Goal: Check status: Check status

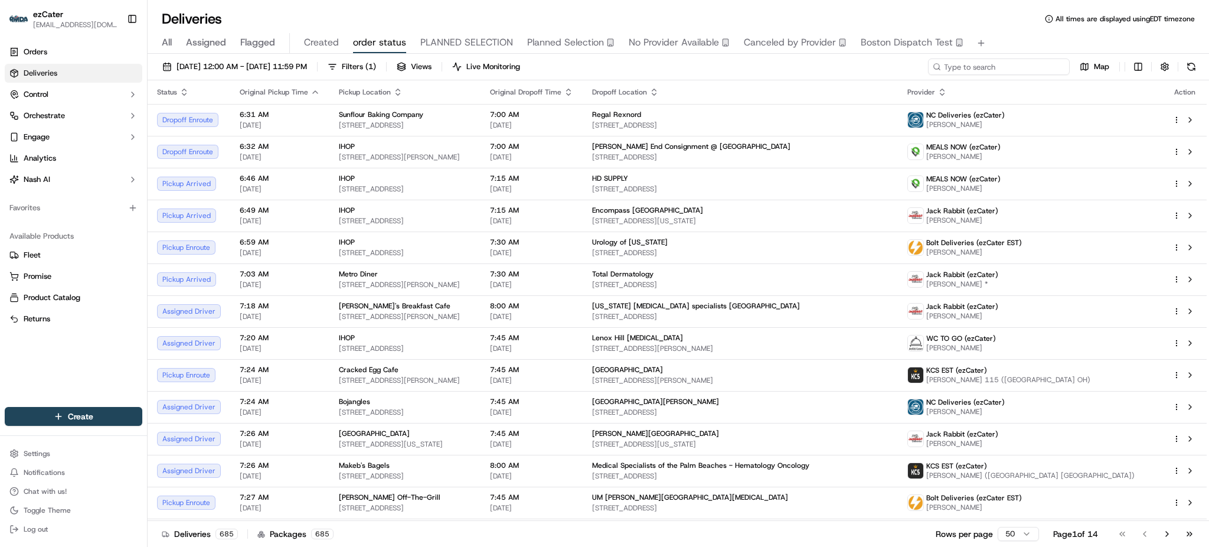
click at [1019, 63] on input at bounding box center [999, 66] width 142 height 17
paste input "K58-1R1"
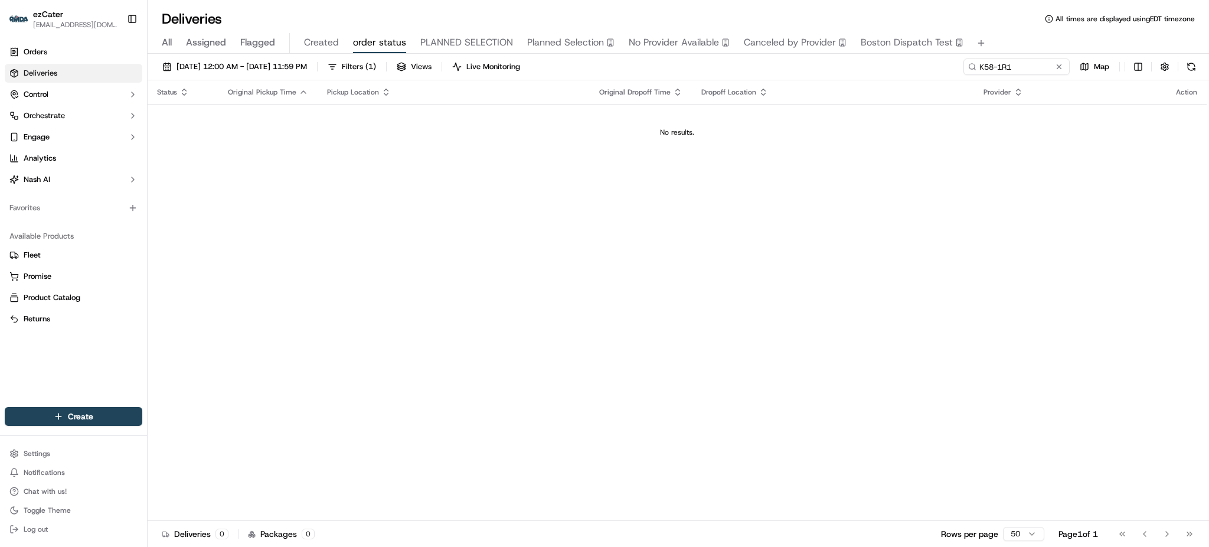
click at [171, 40] on span "All" at bounding box center [167, 42] width 10 height 14
click at [1043, 73] on input "K58-1R1" at bounding box center [999, 66] width 142 height 17
paste input "K58-1R1"
type input "K58-1R1"
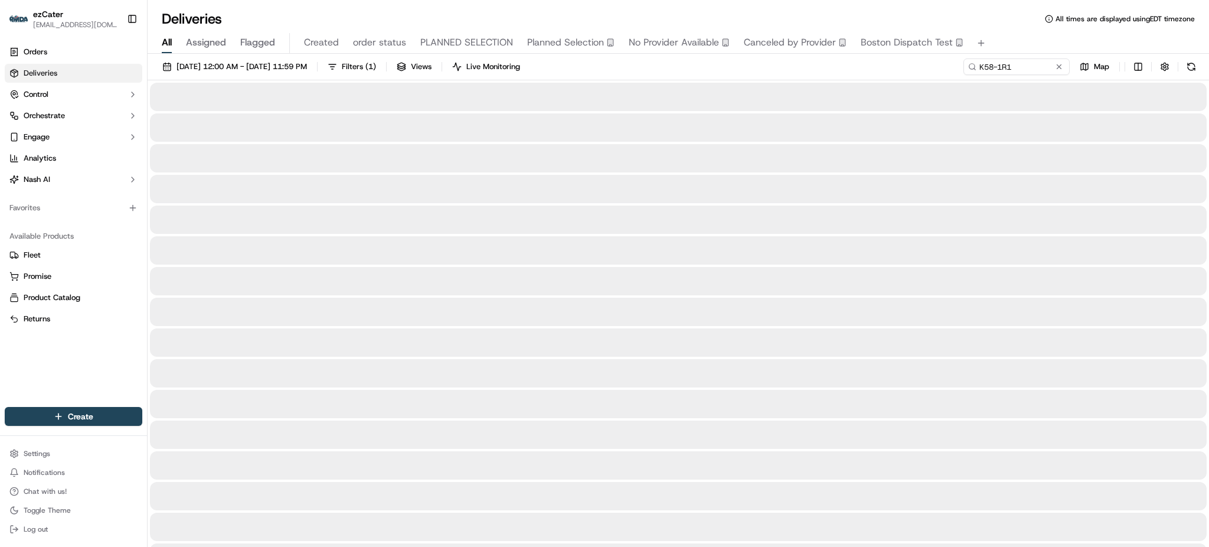
click at [1033, 40] on div "All Assigned Flagged Created order status PLANNED SELECTION Planned Selection N…" at bounding box center [678, 43] width 1061 height 21
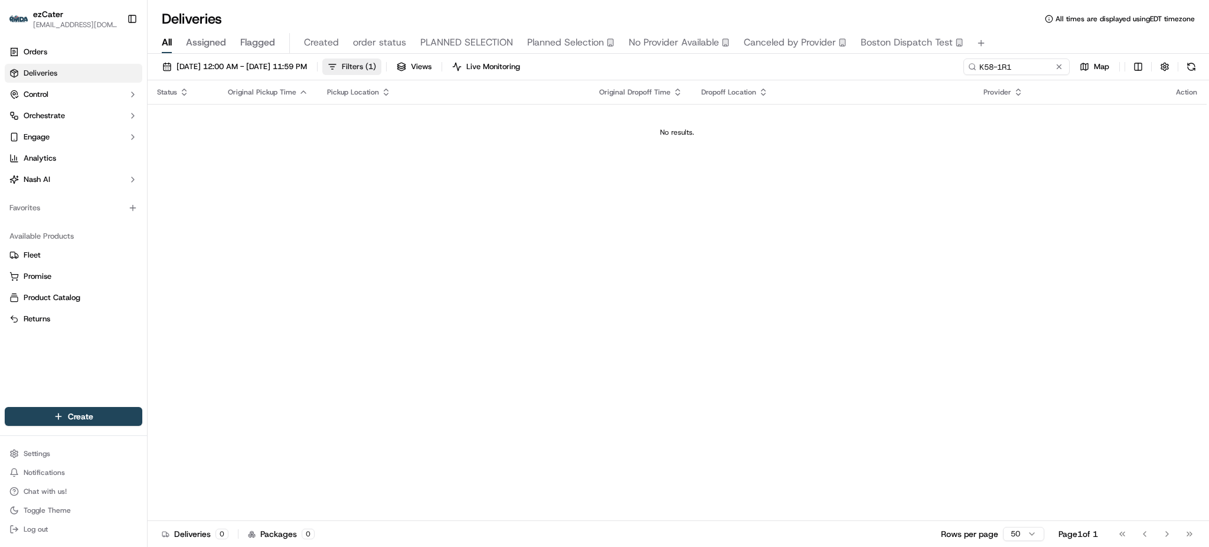
click at [376, 63] on span "( 1 )" at bounding box center [370, 66] width 11 height 11
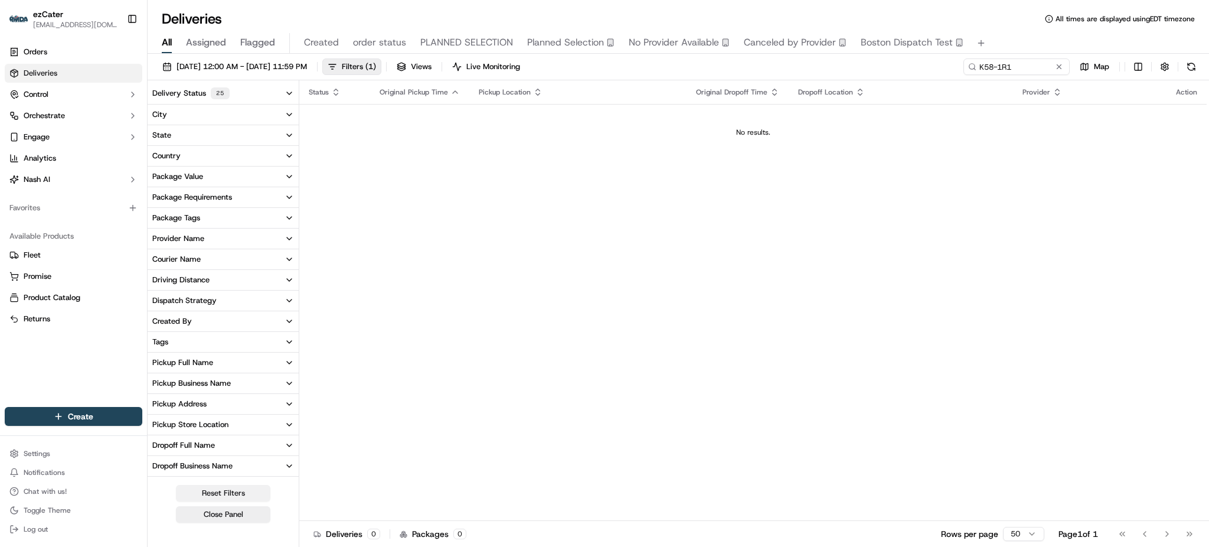
click at [229, 491] on button "Reset Filters" at bounding box center [223, 493] width 94 height 17
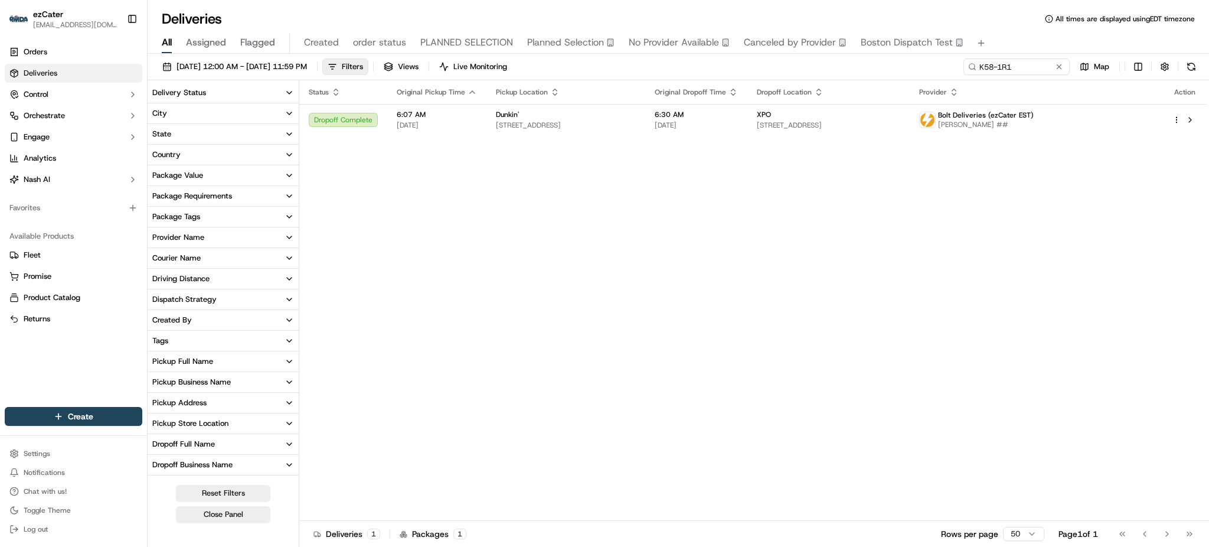
click at [678, 67] on div "[DATE] 12:00 AM - [DATE] 11:59 PM Filters Views Live Monitoring K58-1R1 Map" at bounding box center [678, 69] width 1061 height 22
click at [669, 69] on div "[DATE] 12:00 AM - [DATE] 11:59 PM Filters Views Live Monitoring K58-1R1 Map" at bounding box center [678, 69] width 1061 height 22
click at [295, 63] on span "[DATE] 12:00 AM - [DATE] 11:59 PM" at bounding box center [242, 66] width 130 height 11
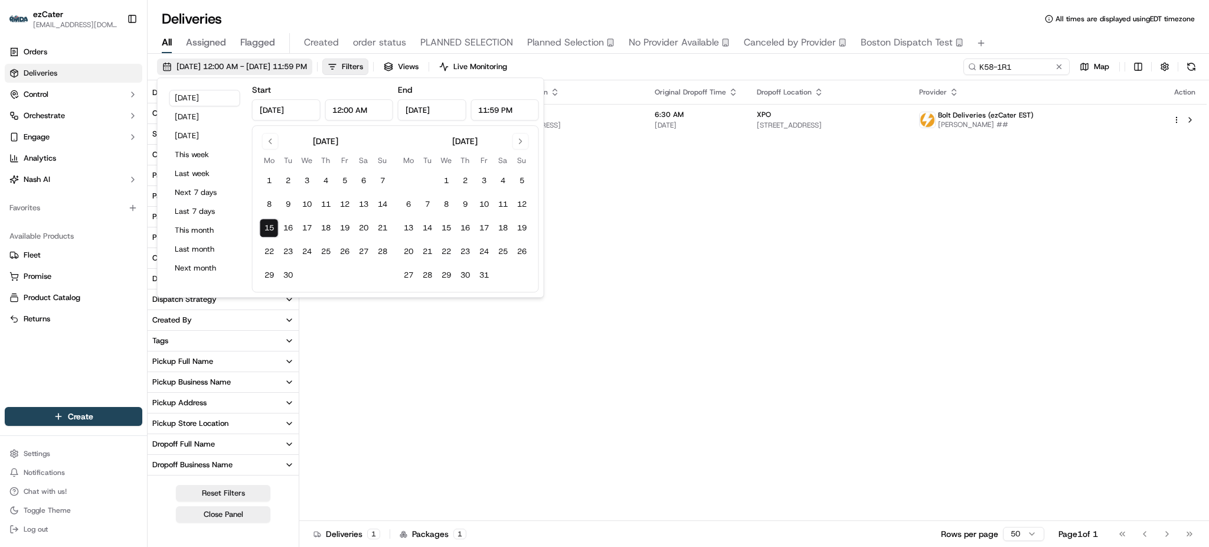
click at [295, 63] on span "[DATE] 12:00 AM - [DATE] 11:59 PM" at bounding box center [242, 66] width 130 height 11
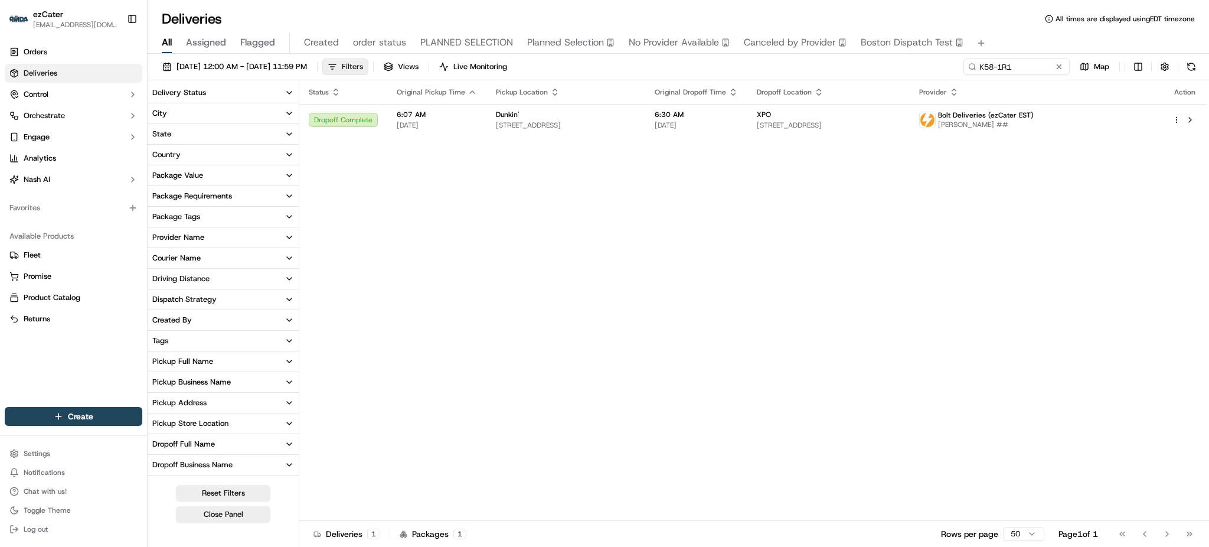
click at [363, 68] on span "Filters" at bounding box center [352, 66] width 21 height 11
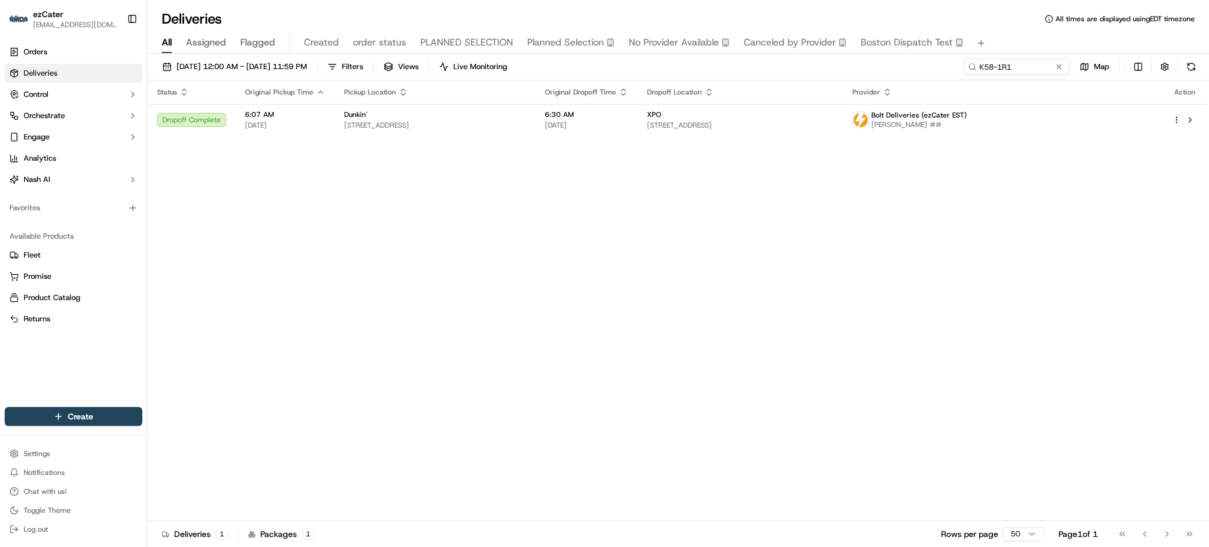
click at [507, 254] on div "Status Original Pickup Time Pickup Location Original Dropoff Time Dropoff Locat…" at bounding box center [677, 300] width 1059 height 440
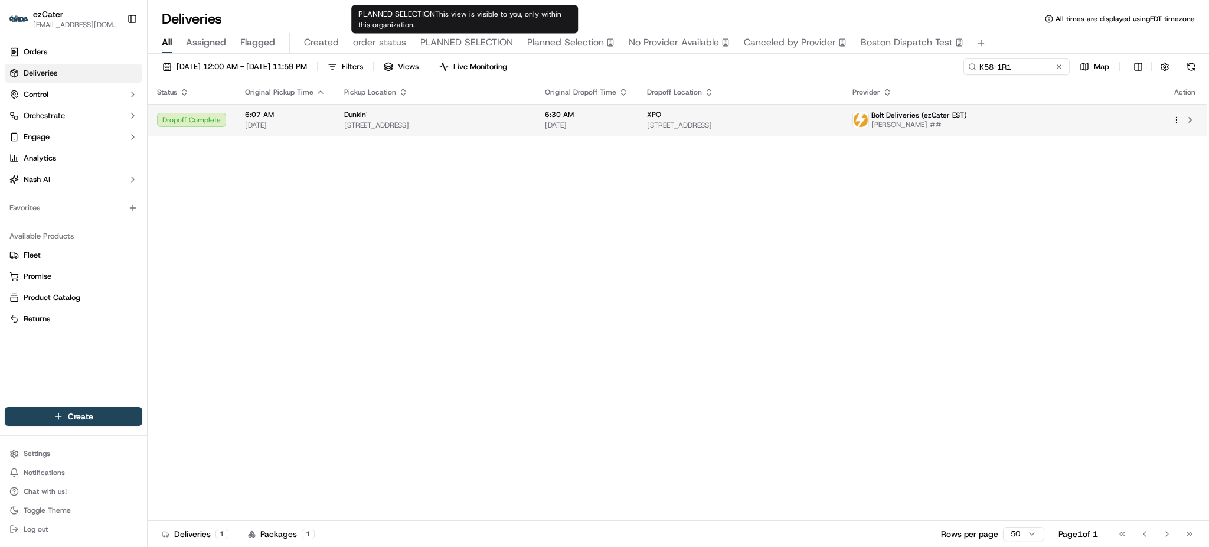
click at [492, 123] on span "[STREET_ADDRESS]" at bounding box center [435, 124] width 182 height 9
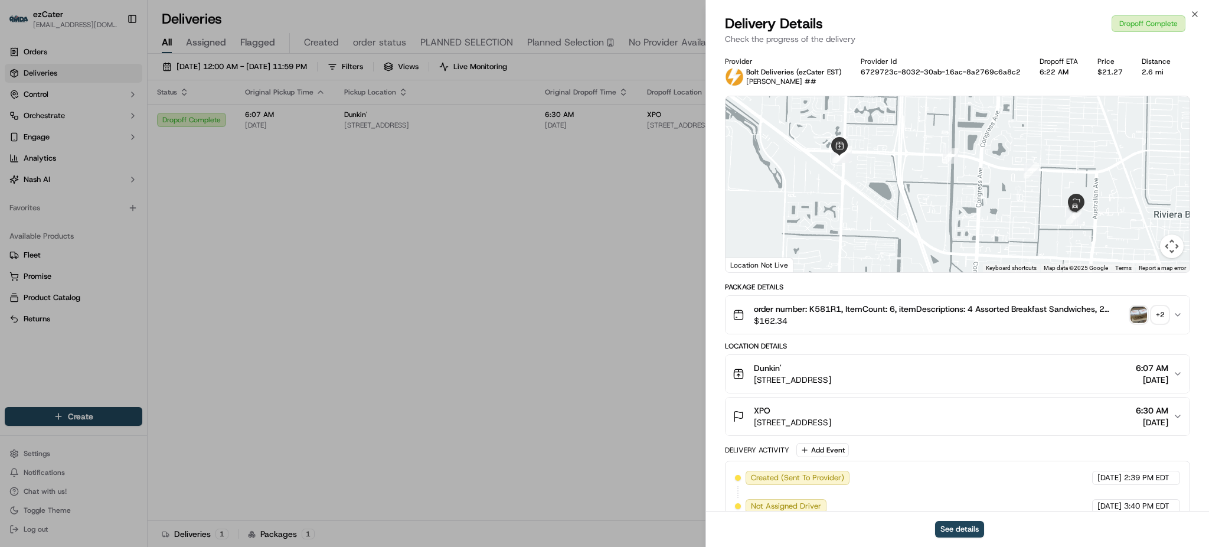
click at [1141, 316] on img "button" at bounding box center [1139, 314] width 17 height 17
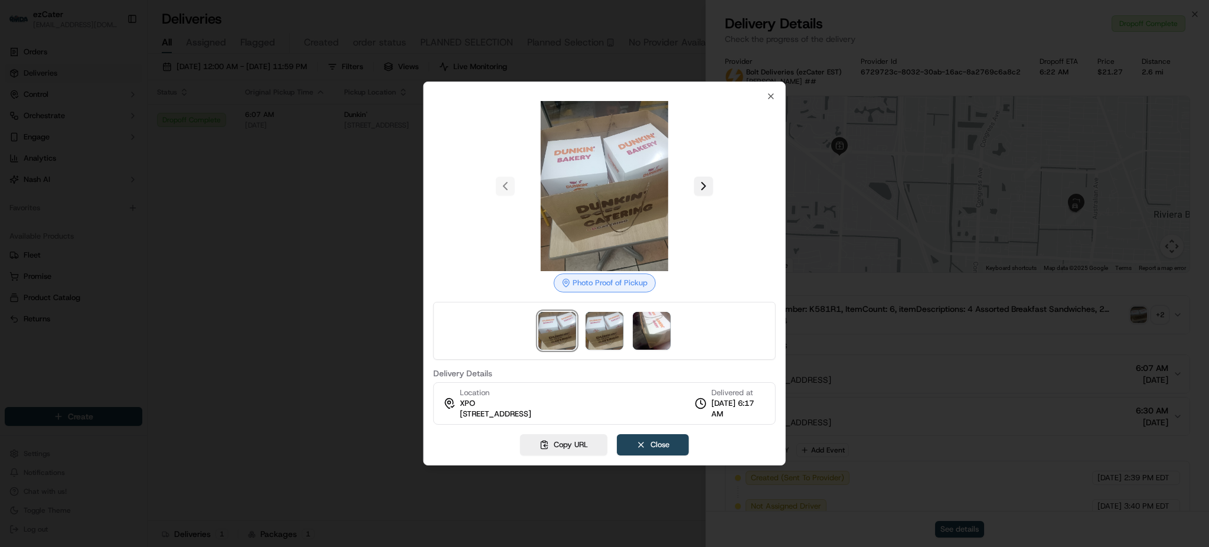
click at [703, 192] on button at bounding box center [703, 186] width 19 height 19
click at [702, 185] on button at bounding box center [703, 186] width 19 height 19
click at [1014, 293] on div at bounding box center [604, 273] width 1209 height 547
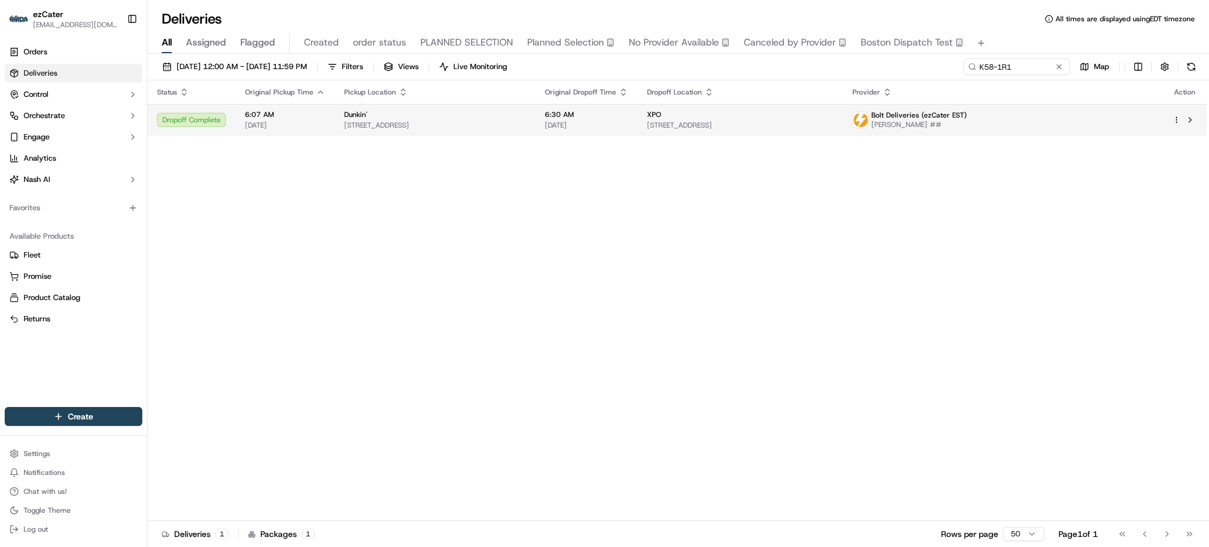
click at [628, 122] on span "[DATE]" at bounding box center [586, 124] width 83 height 9
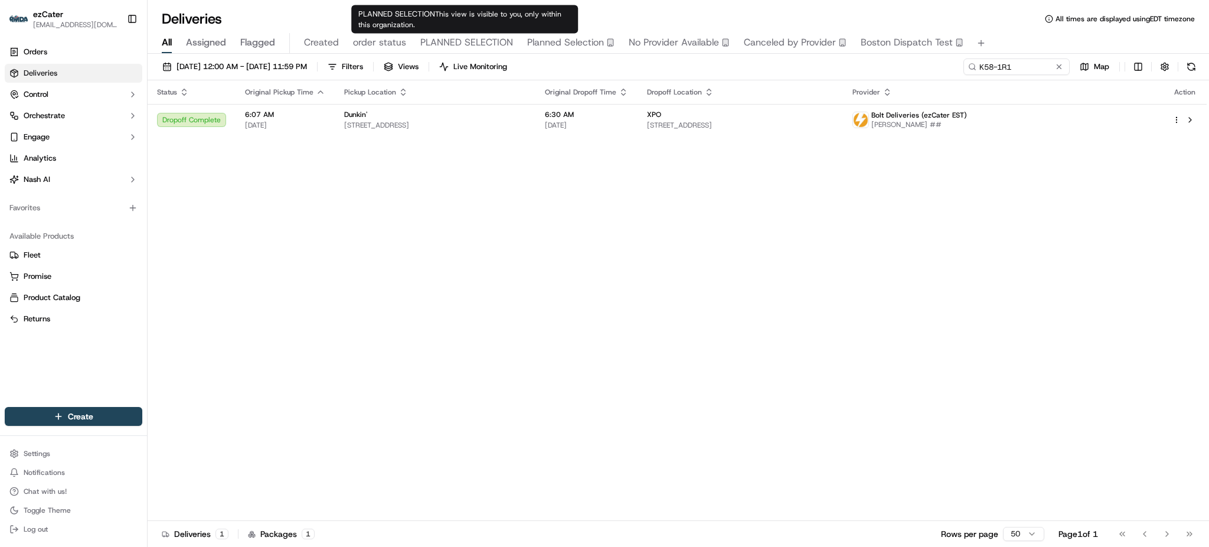
click at [711, 424] on div "Status Original Pickup Time Pickup Location Original Dropoff Time Dropoff Locat…" at bounding box center [677, 300] width 1059 height 440
click at [713, 272] on div "Status Original Pickup Time Pickup Location Original Dropoff Time Dropoff Locat…" at bounding box center [677, 300] width 1059 height 440
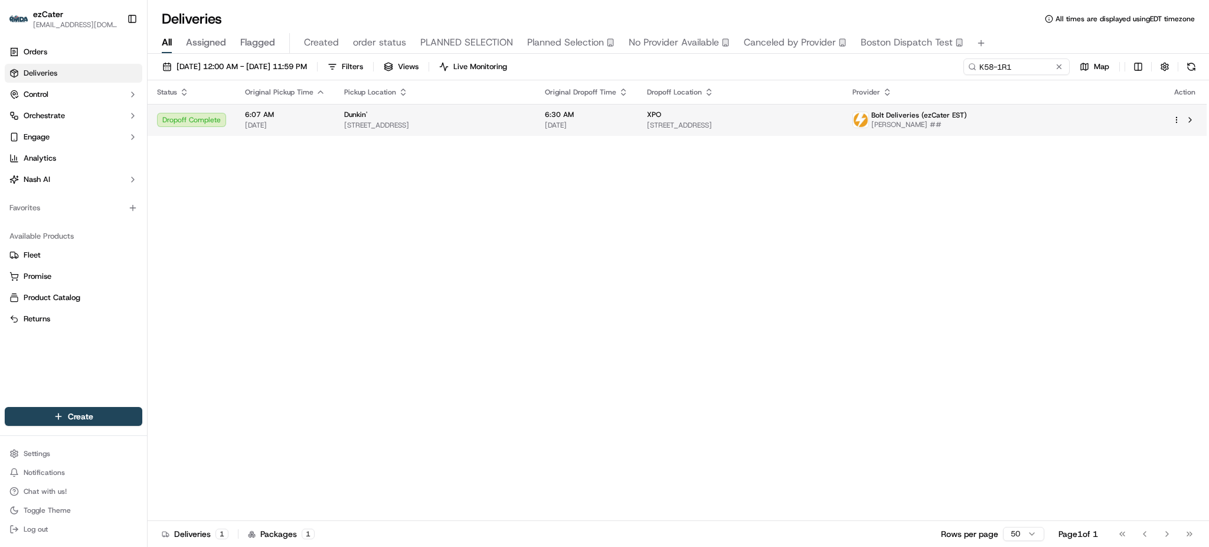
click at [638, 132] on td "6:30 AM [DATE]" at bounding box center [586, 120] width 102 height 32
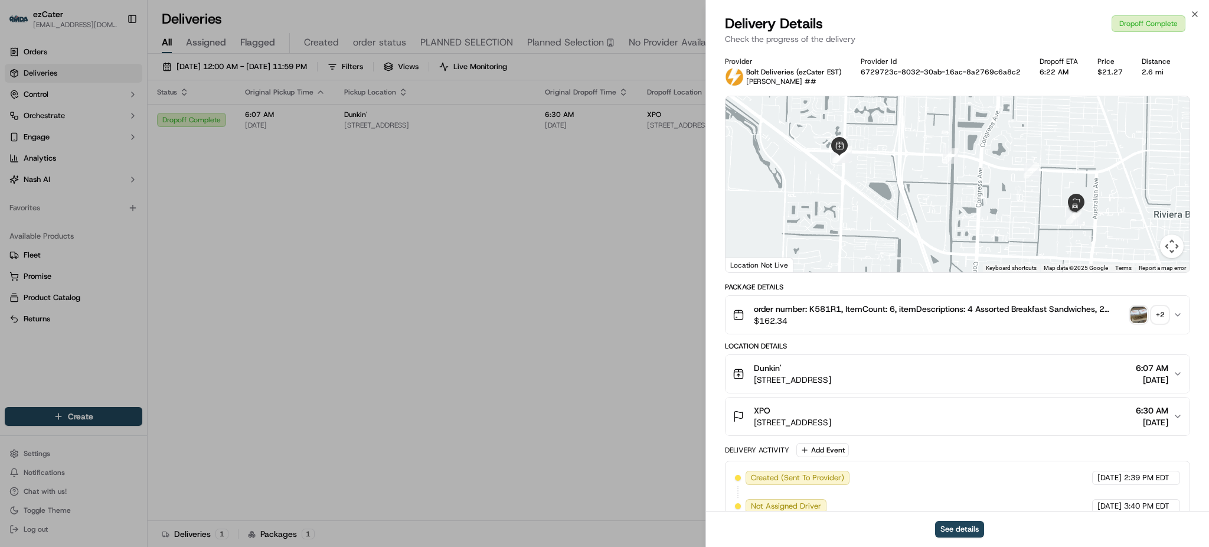
click at [1153, 312] on div "+ 2" at bounding box center [1160, 314] width 17 height 17
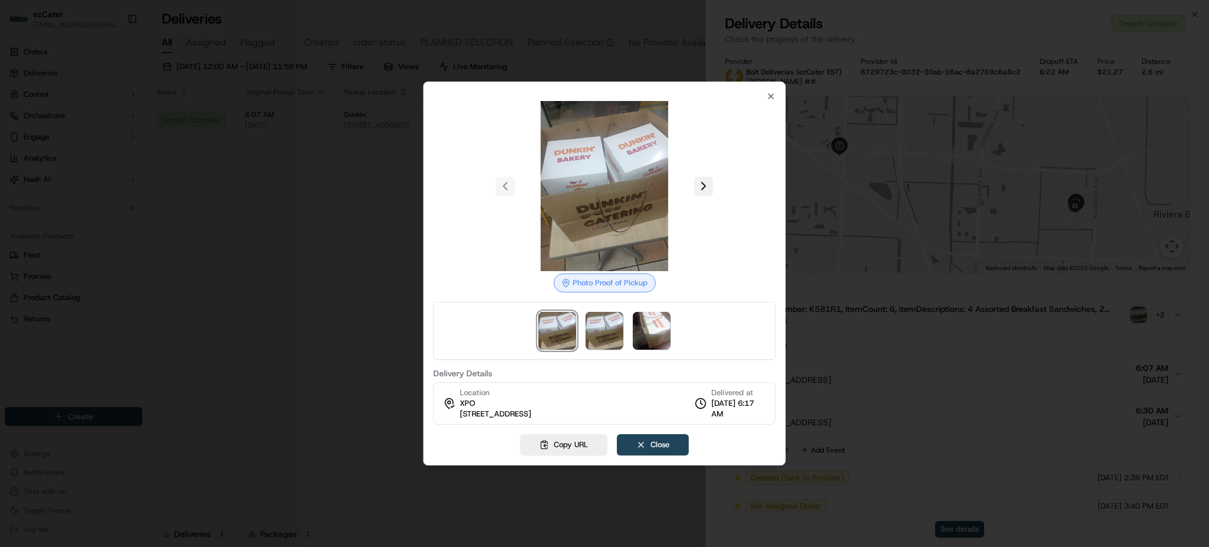
click at [705, 181] on button at bounding box center [703, 186] width 19 height 19
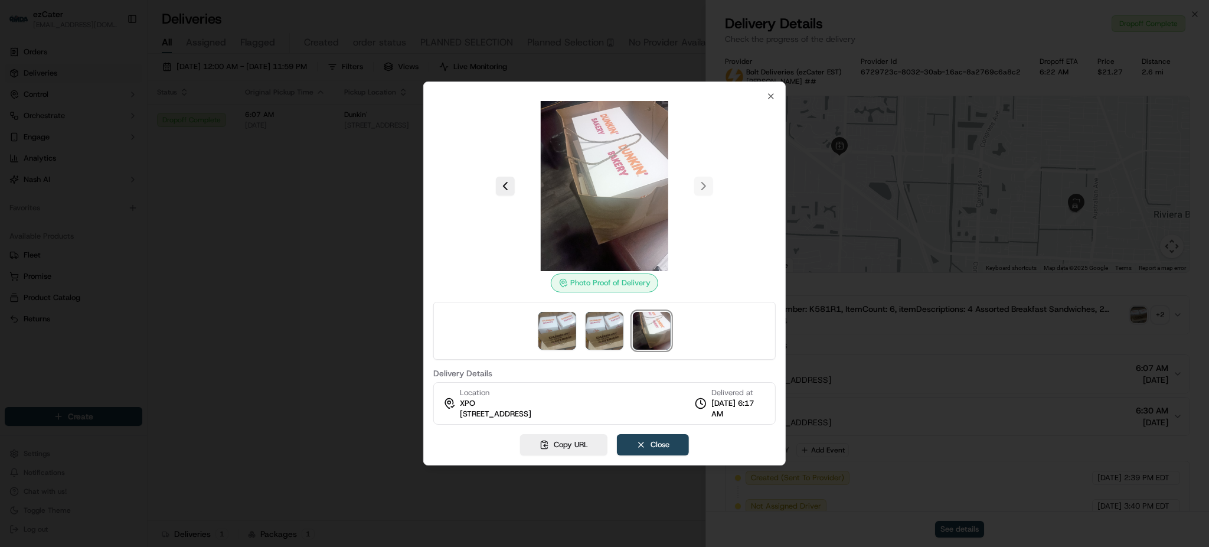
click at [1007, 283] on div at bounding box center [604, 273] width 1209 height 547
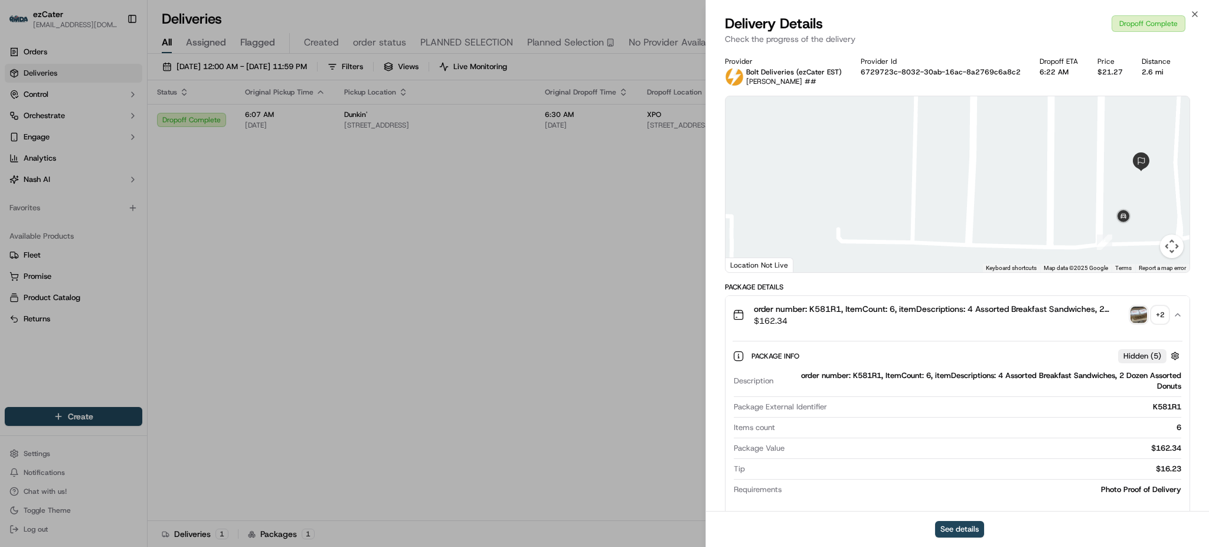
drag, startPoint x: 1083, startPoint y: 197, endPoint x: 981, endPoint y: 245, distance: 112.5
click at [983, 245] on div at bounding box center [958, 184] width 464 height 176
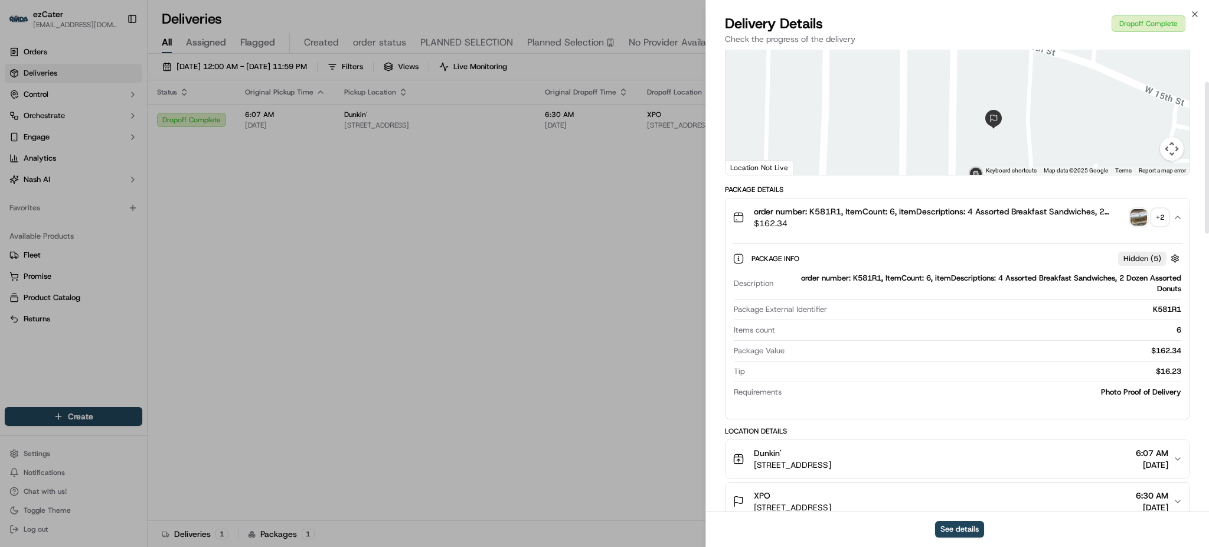
scroll to position [157, 0]
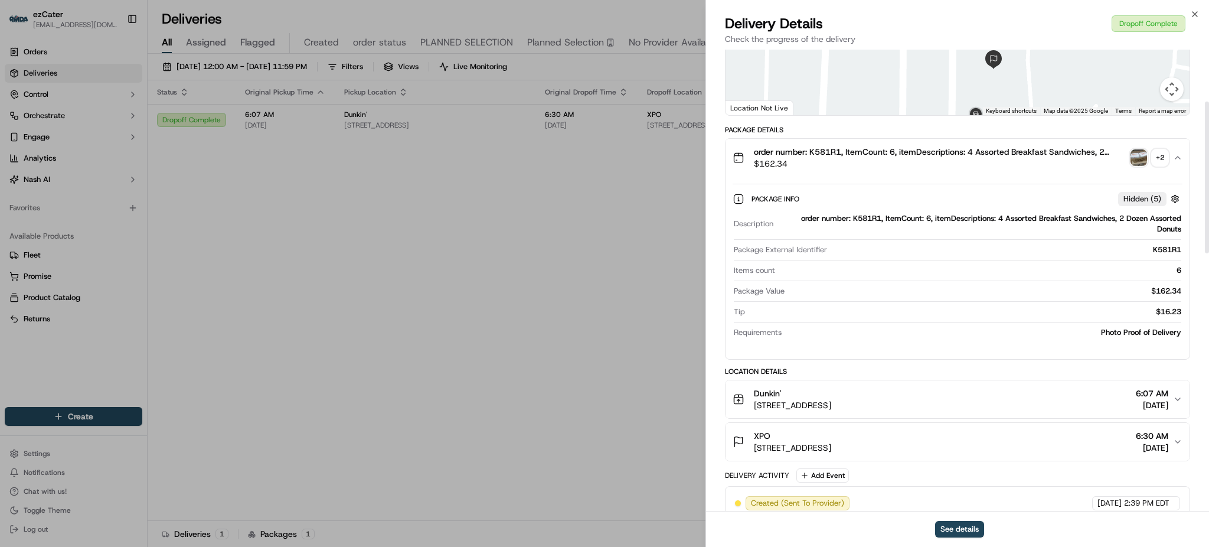
click at [957, 202] on div "Package Info Hidden ( 5 )" at bounding box center [967, 198] width 431 height 15
click at [952, 177] on div "Package Info Hidden ( 5 ) Description order number: K581R1, ItemCount: 6, itemD…" at bounding box center [958, 263] width 464 height 173
click at [937, 175] on button "order number: K581R1, ItemCount: 6, itemDescriptions: 4 Assorted Breakfast Sand…" at bounding box center [958, 158] width 464 height 38
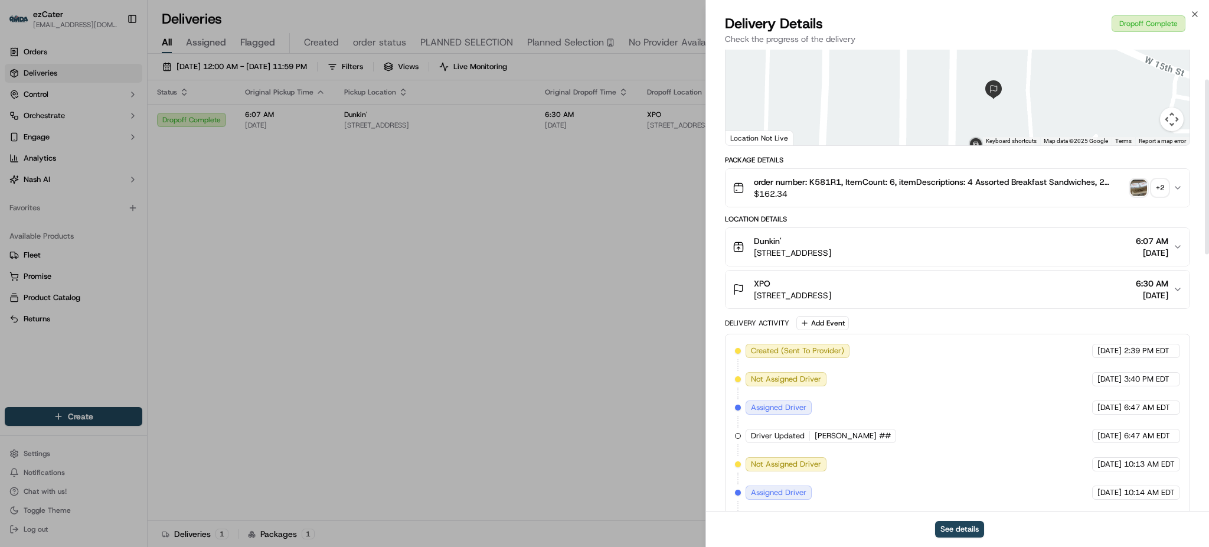
scroll to position [79, 0]
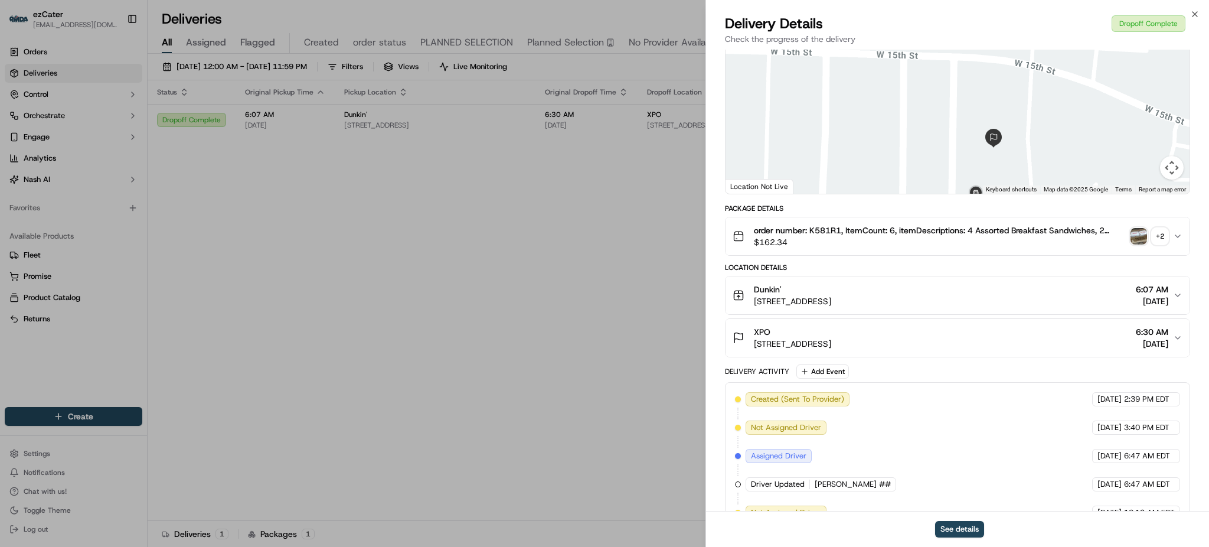
click at [1143, 233] on img "button" at bounding box center [1139, 236] width 17 height 17
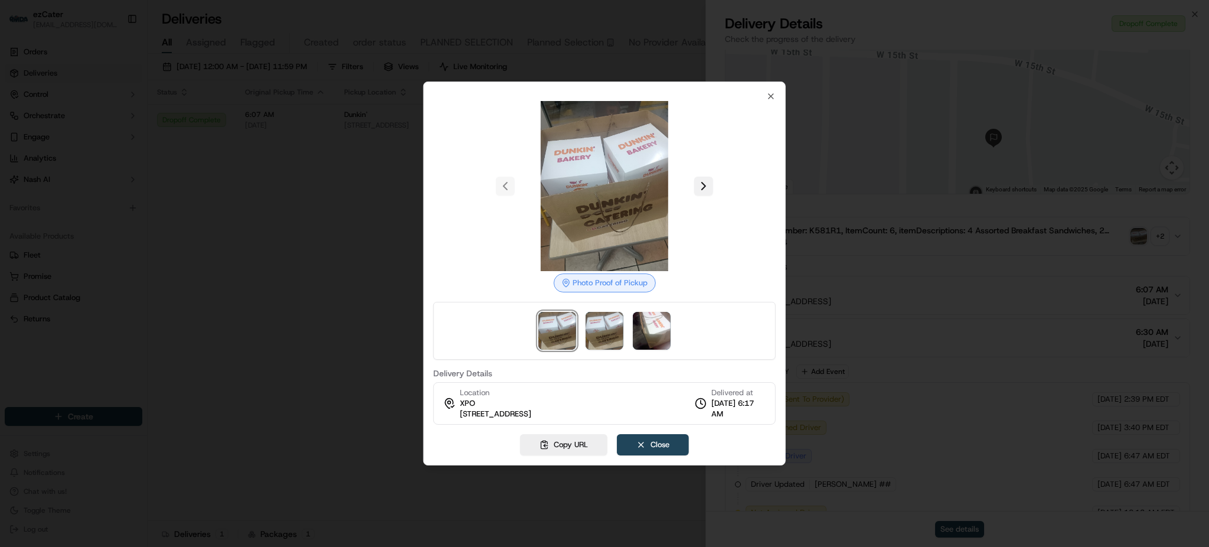
click at [705, 191] on button at bounding box center [703, 186] width 19 height 19
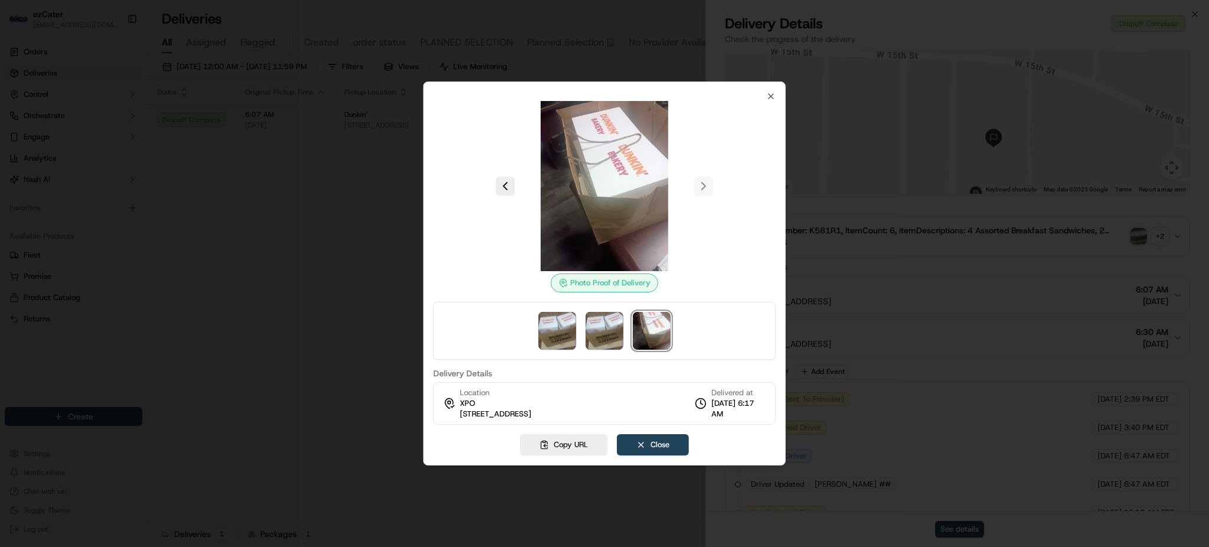
click at [919, 263] on div at bounding box center [604, 273] width 1209 height 547
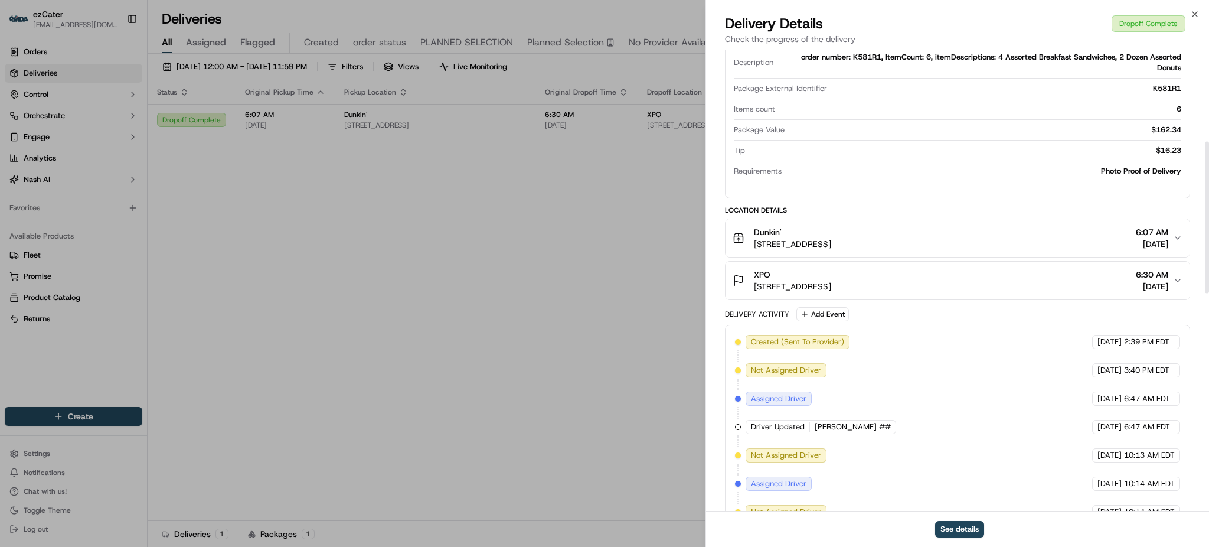
scroll to position [236, 0]
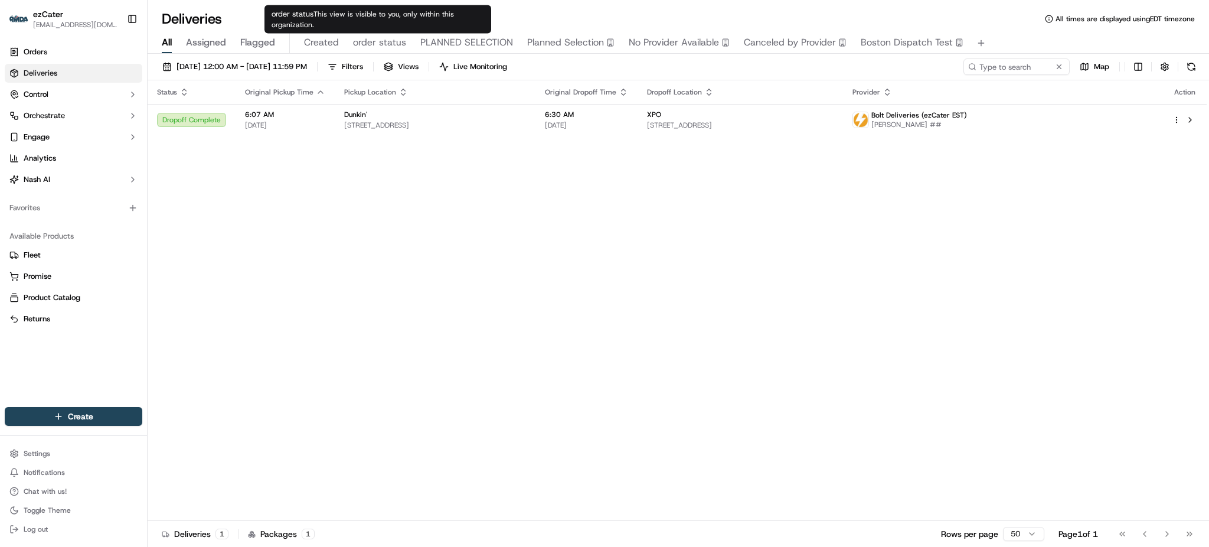
click at [393, 43] on span "order status" at bounding box center [379, 42] width 53 height 14
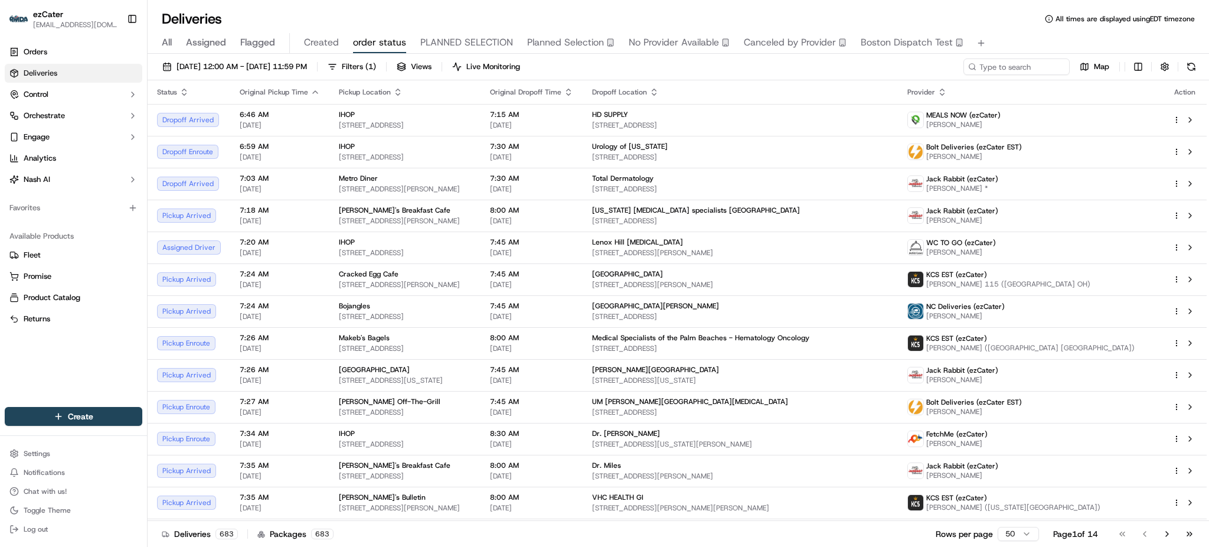
click at [169, 41] on span "All" at bounding box center [167, 42] width 10 height 14
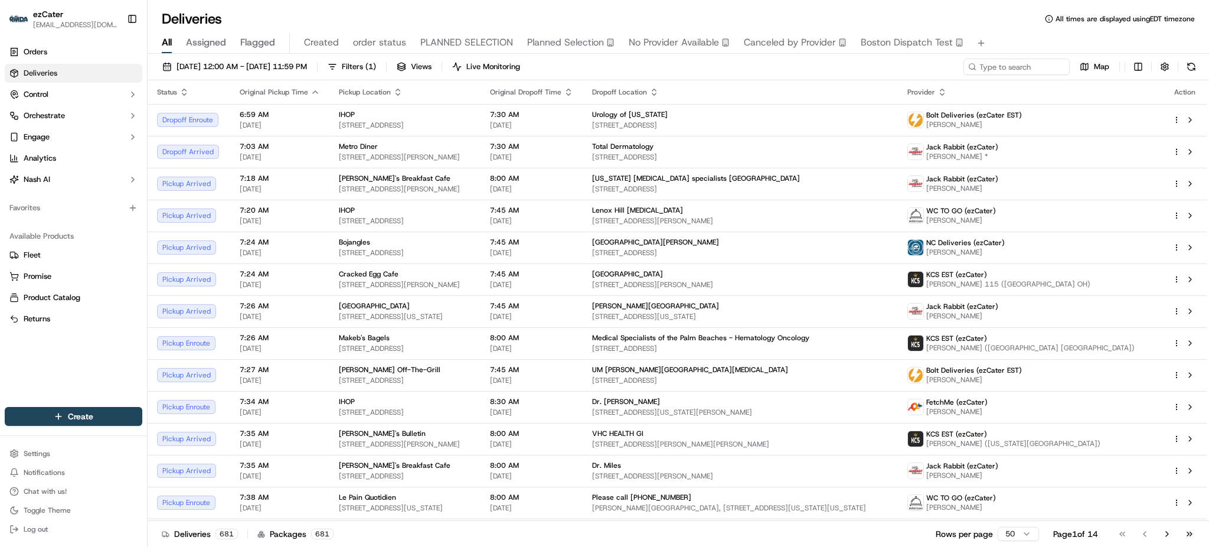
click at [1034, 52] on div "All Assigned Flagged Created order status PLANNED SELECTION Planned Selection N…" at bounding box center [678, 43] width 1061 height 21
click at [1034, 54] on div "[DATE] 12:00 AM - [DATE] 11:59 PM Filters ( 1 ) Views Live Monitoring Map Statu…" at bounding box center [678, 301] width 1061 height 495
click at [1034, 72] on input at bounding box center [999, 66] width 142 height 17
paste input "71G56R"
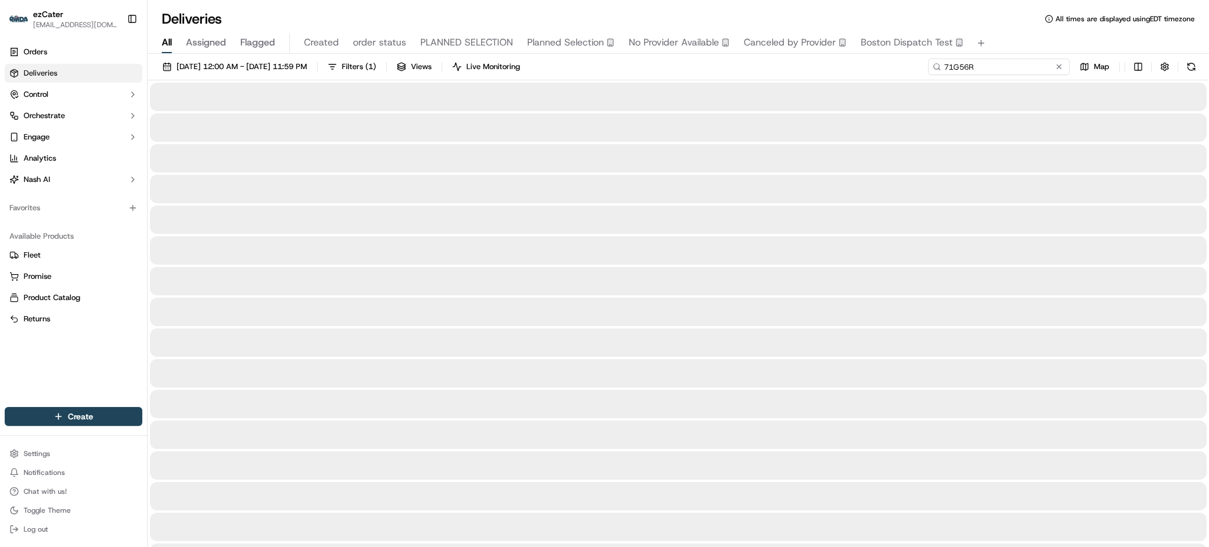
type input "71G56R"
click at [1027, 31] on div "All Assigned Flagged Created order status PLANNED SELECTION Planned Selection N…" at bounding box center [678, 40] width 1061 height 25
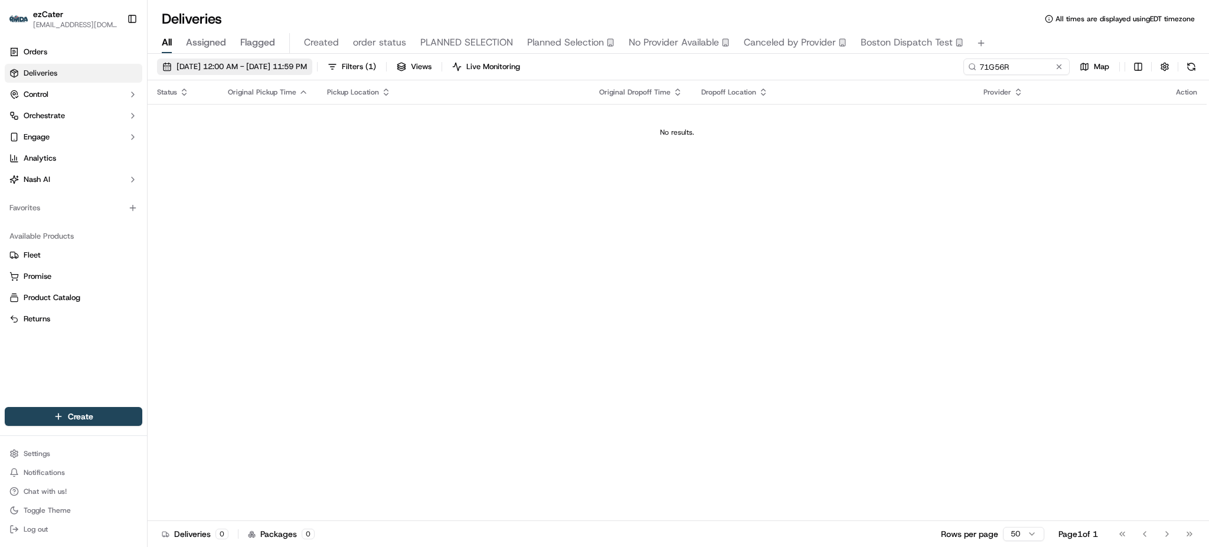
click at [300, 72] on button "[DATE] 12:00 AM - [DATE] 11:59 PM" at bounding box center [234, 66] width 155 height 17
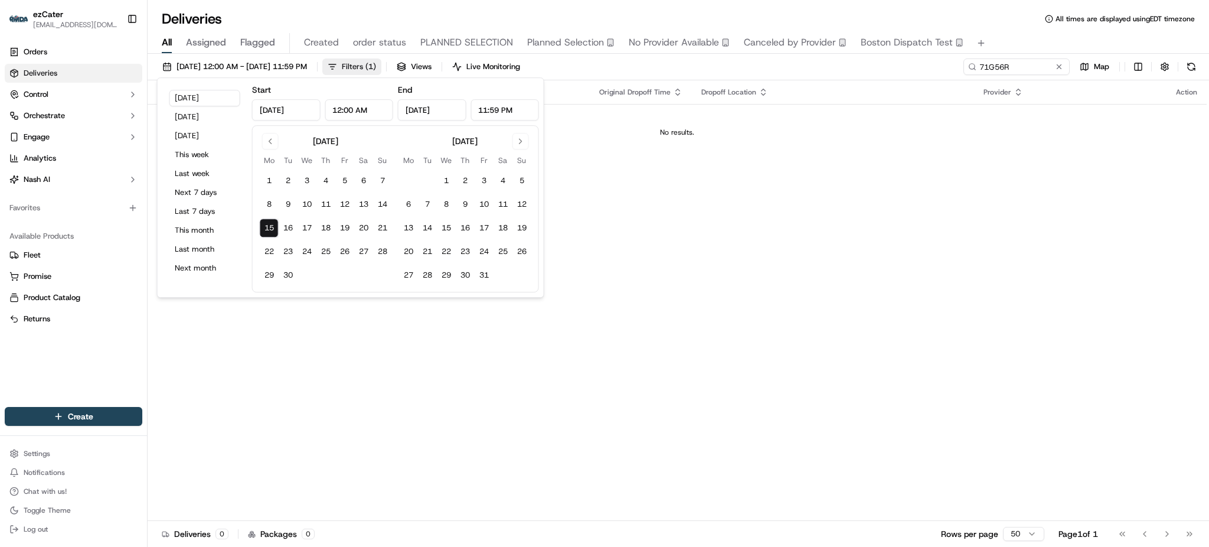
click at [372, 70] on button "Filters ( 1 )" at bounding box center [351, 66] width 59 height 17
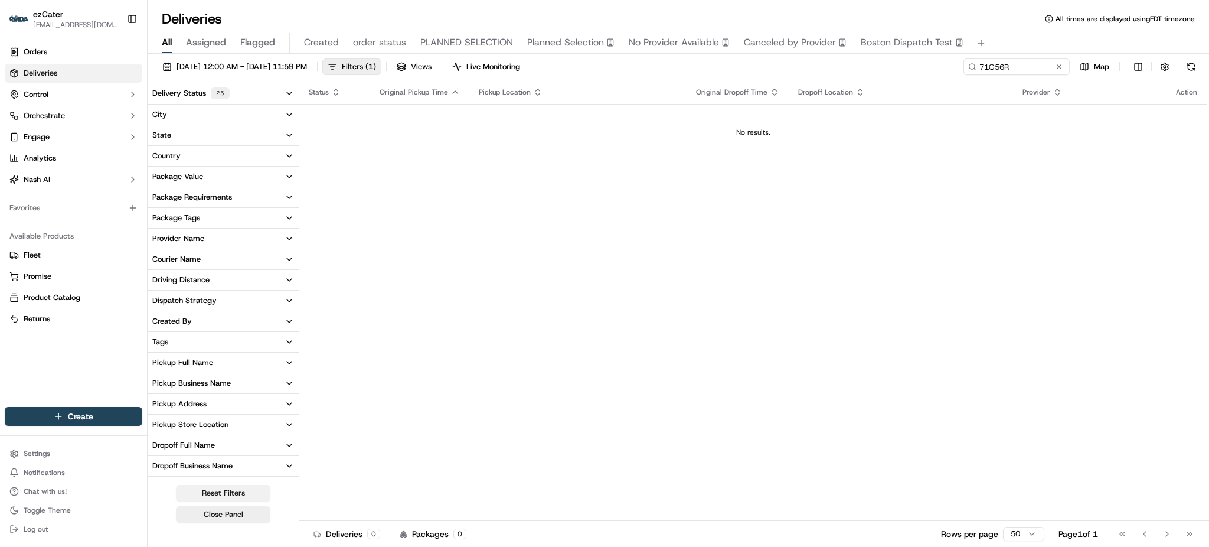
click at [208, 497] on button "Reset Filters" at bounding box center [223, 493] width 94 height 17
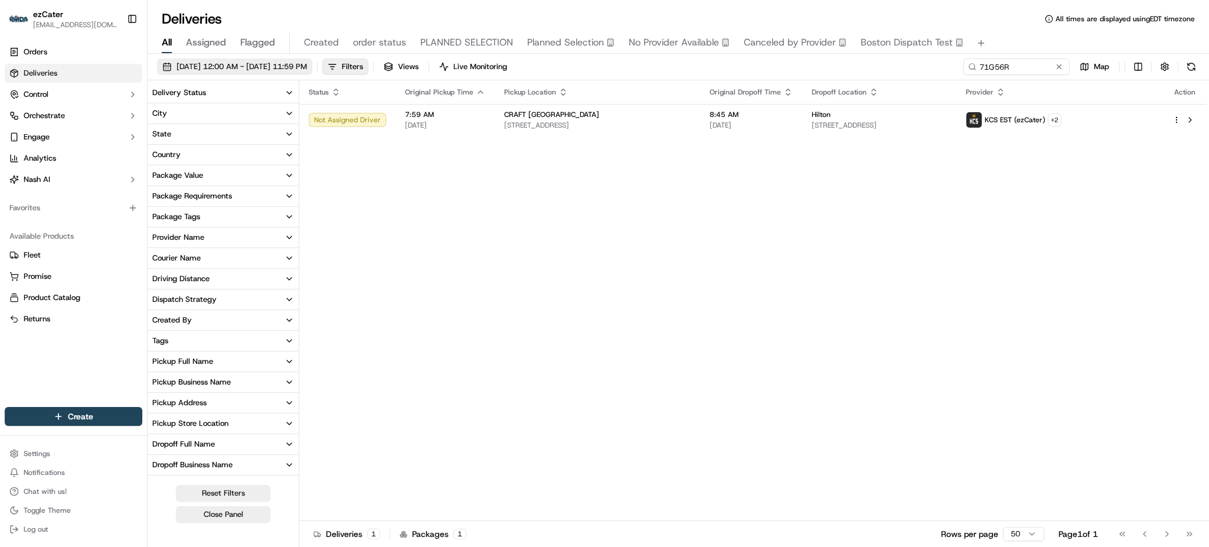
click at [300, 70] on span "[DATE] 12:00 AM - [DATE] 11:59 PM" at bounding box center [242, 66] width 130 height 11
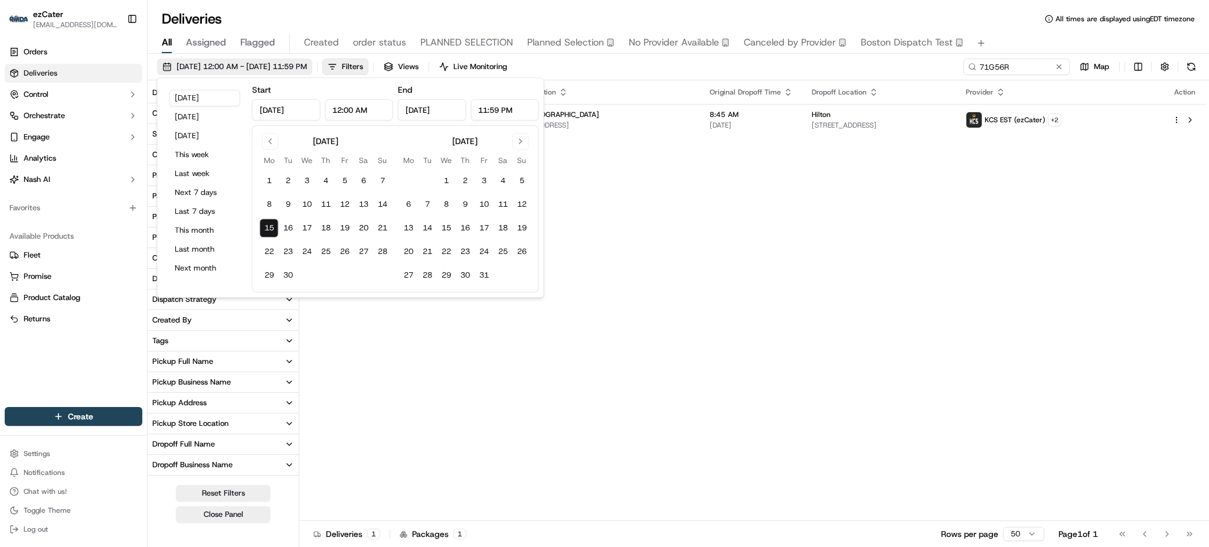
click at [300, 70] on span "[DATE] 12:00 AM - [DATE] 11:59 PM" at bounding box center [242, 66] width 130 height 11
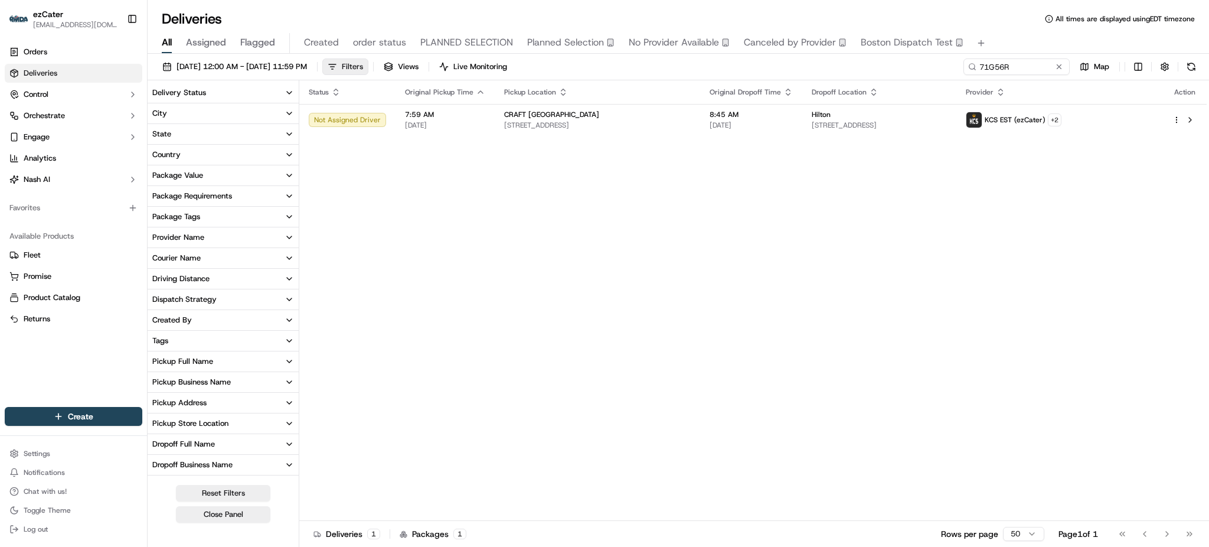
click at [368, 66] on button "Filters" at bounding box center [345, 66] width 46 height 17
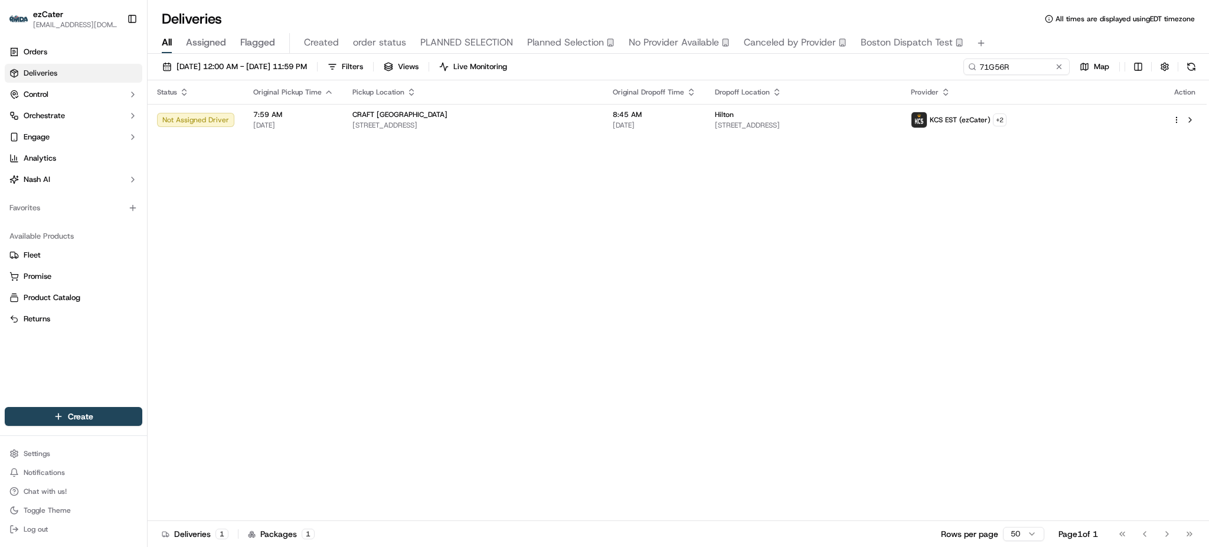
click at [705, 83] on th "Dropoff Location" at bounding box center [802, 92] width 195 height 24
click at [709, 138] on div "Status Original Pickup Time Pickup Location Original Dropoff Time Dropoff Locat…" at bounding box center [677, 300] width 1059 height 440
click at [715, 120] on span "[STREET_ADDRESS]" at bounding box center [803, 124] width 177 height 9
click at [1091, 118] on div "KCS EST (ezCater) + 2" at bounding box center [1032, 120] width 243 height 17
click at [1086, 124] on html "ezCater [EMAIL_ADDRESS][DOMAIN_NAME] Toggle Sidebar Orders Deliveries Control O…" at bounding box center [604, 273] width 1209 height 547
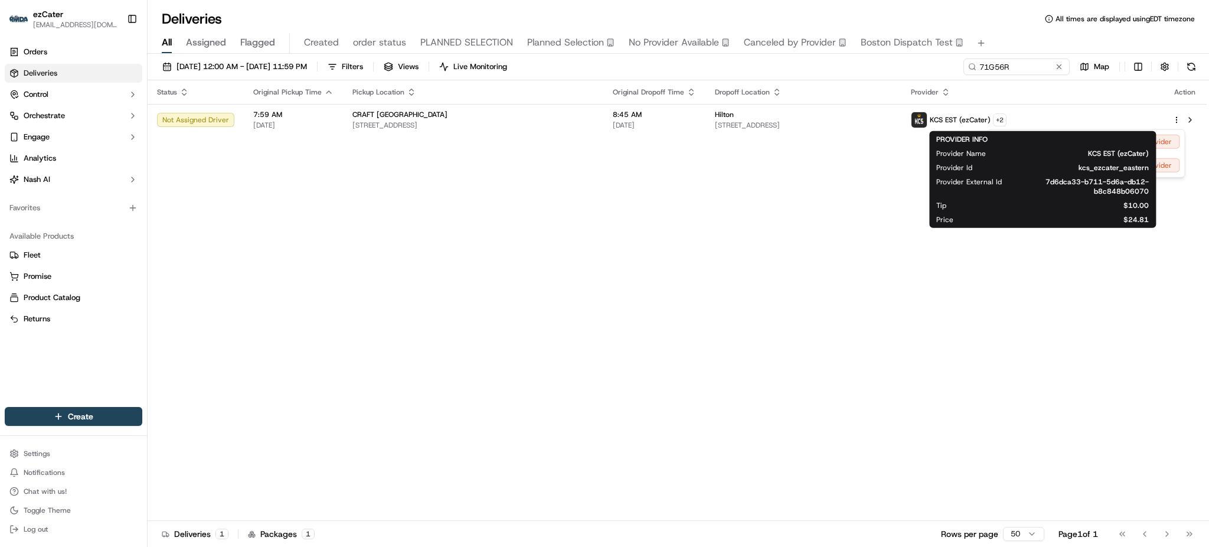
click at [726, 215] on html "ezCater [EMAIL_ADDRESS][DOMAIN_NAME] Toggle Sidebar Orders Deliveries Control O…" at bounding box center [604, 273] width 1209 height 547
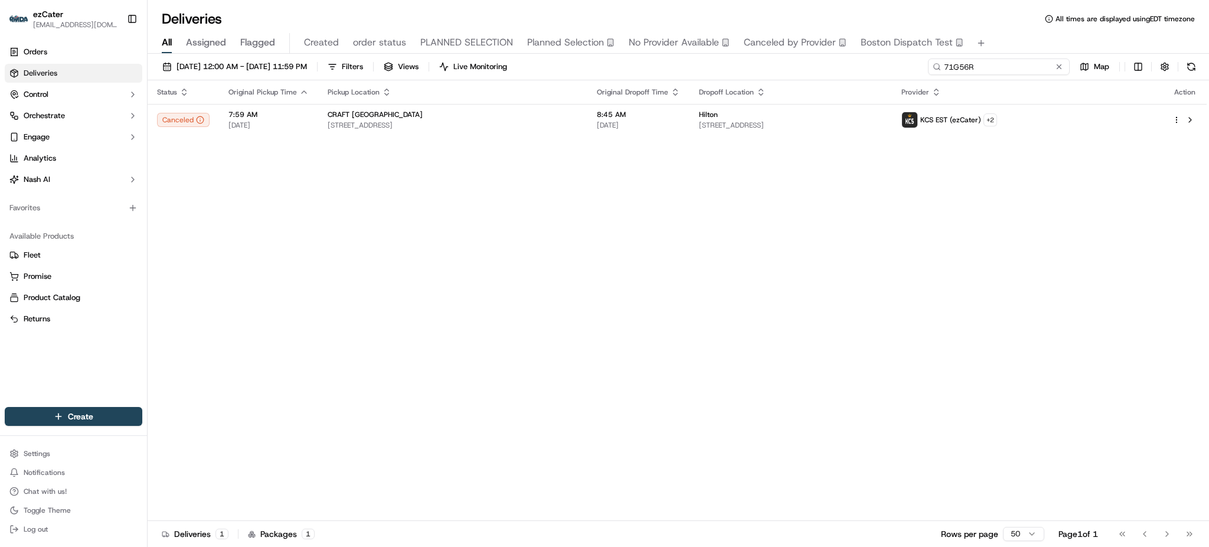
click at [1036, 64] on input "71G56R" at bounding box center [999, 66] width 142 height 17
paste input "KUT2QP"
type input "KUT2QP"
